Goal: Task Accomplishment & Management: Manage account settings

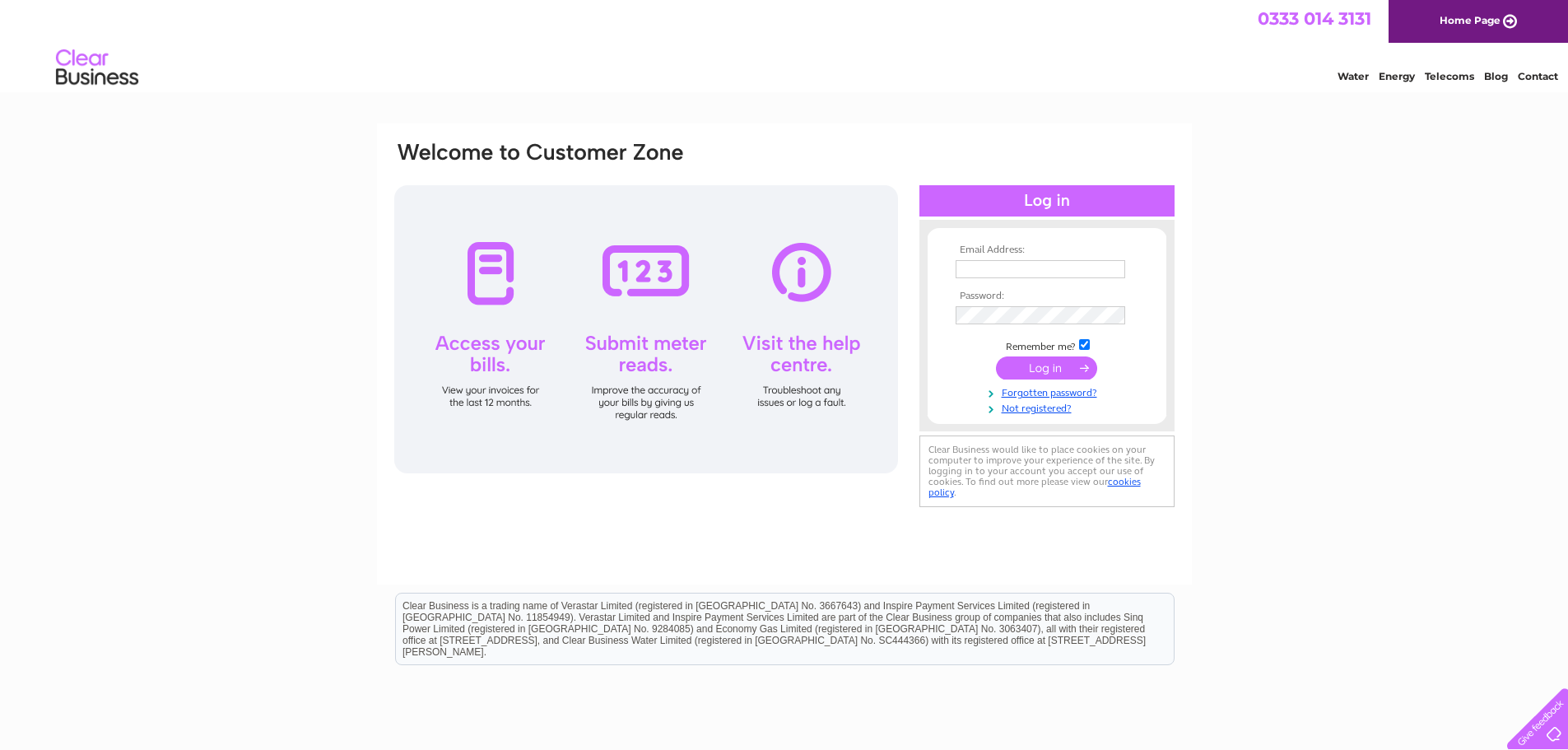
type input "dan@grangecomputers.co.uk"
click at [1040, 364] on input "submit" at bounding box center [1046, 367] width 102 height 23
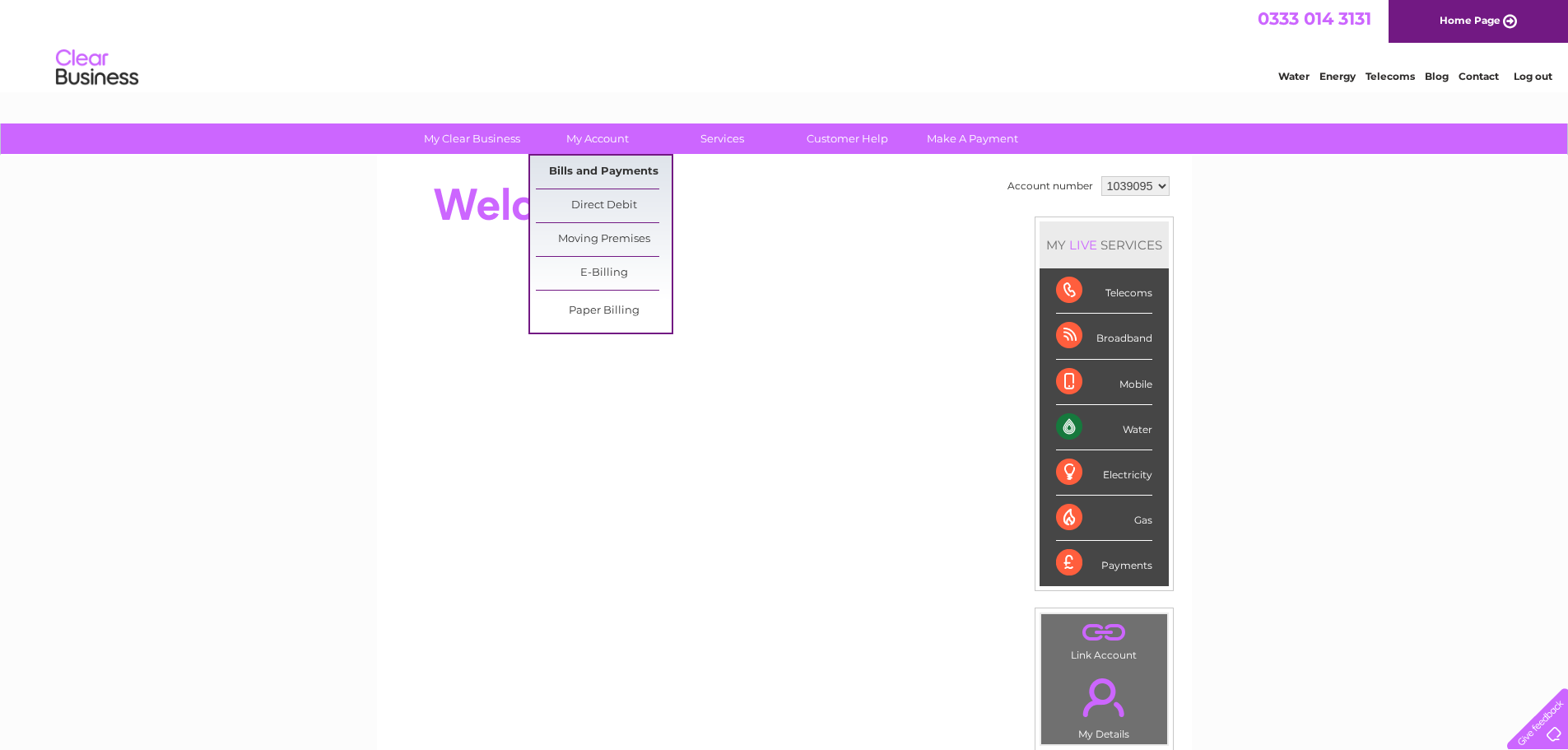
click at [590, 175] on link "Bills and Payments" at bounding box center [604, 171] width 136 height 33
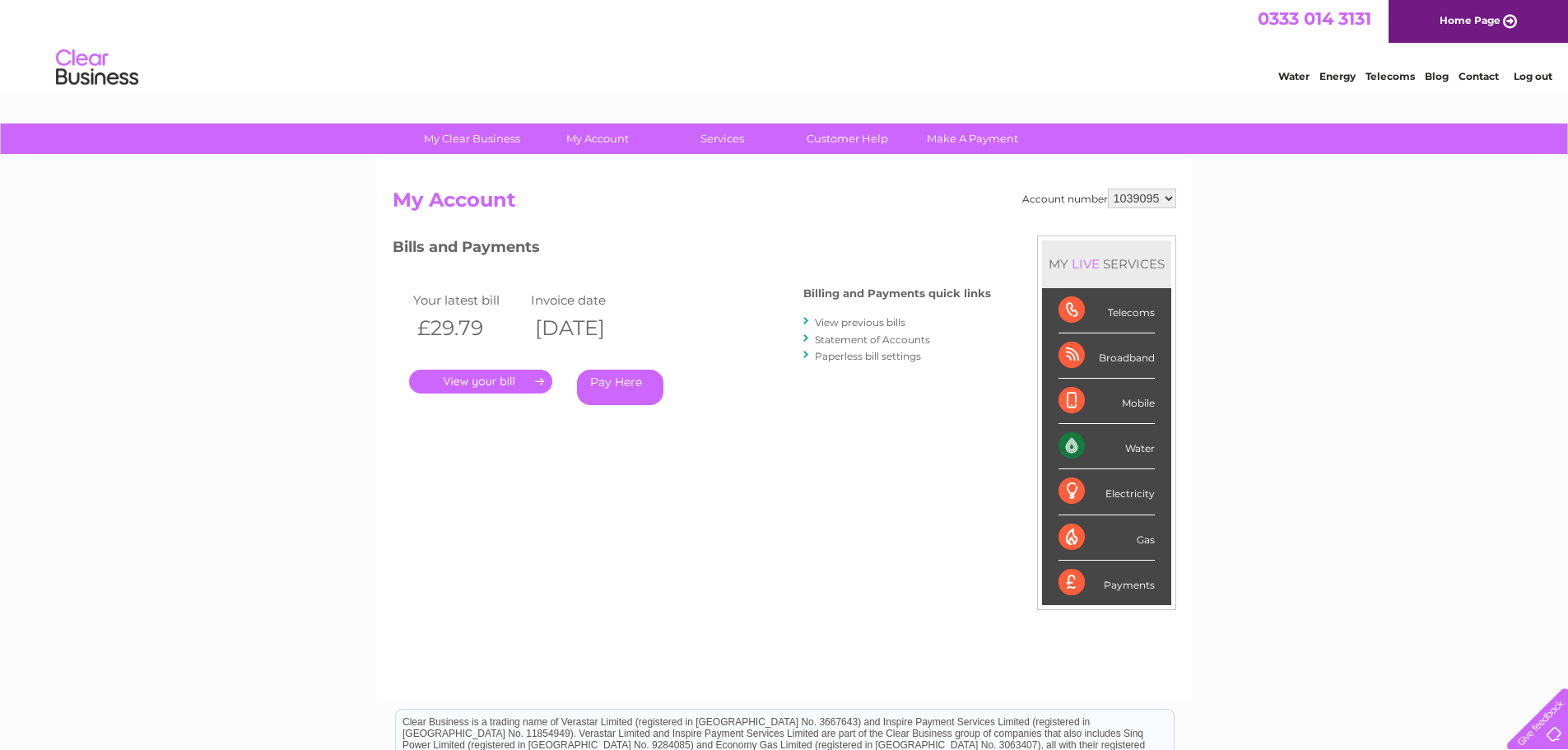
click at [862, 336] on link "Statement of Accounts" at bounding box center [872, 339] width 115 height 12
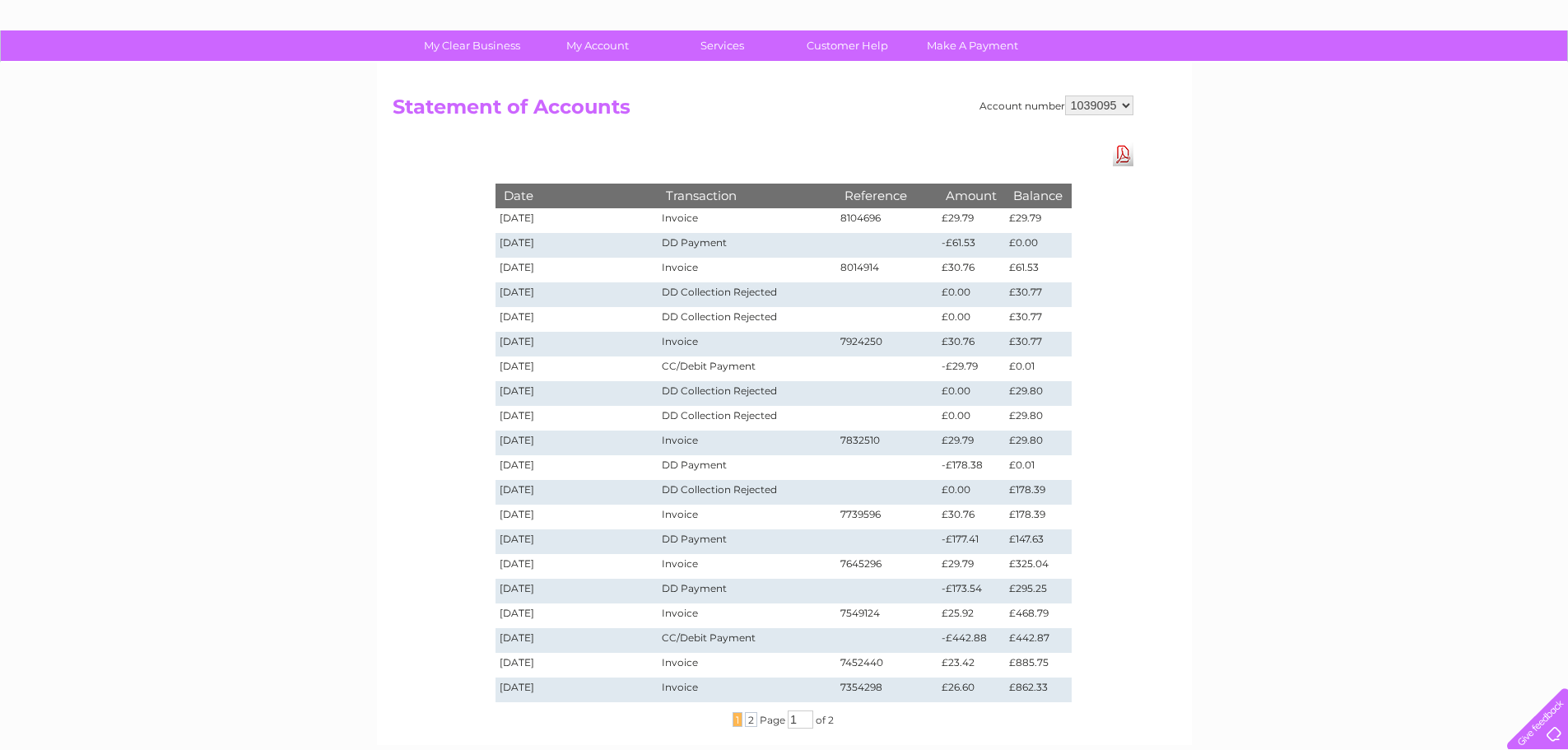
scroll to position [82, 0]
